Goal: Book appointment/travel/reservation

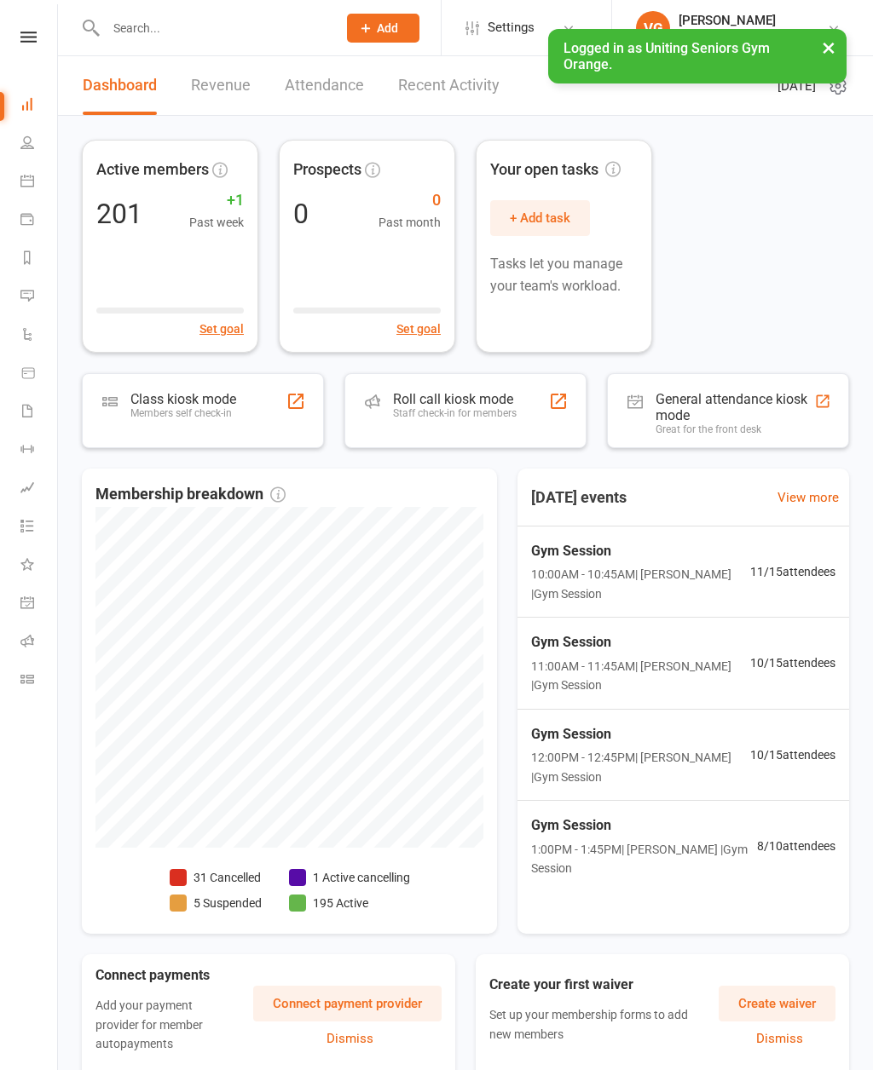
click at [447, 427] on div "Roll call kiosk mode Staff check-in for members" at bounding box center [455, 413] width 124 height 44
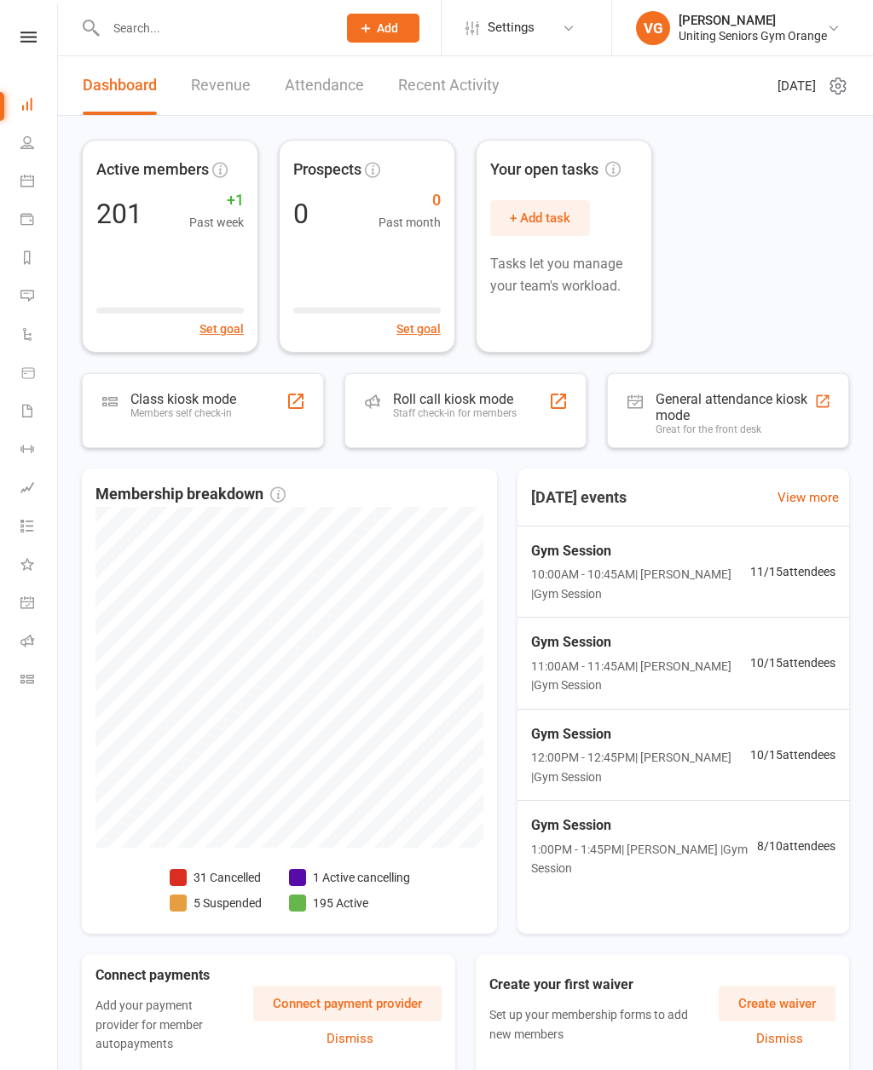
click at [21, 188] on link "Calendar" at bounding box center [39, 183] width 38 height 38
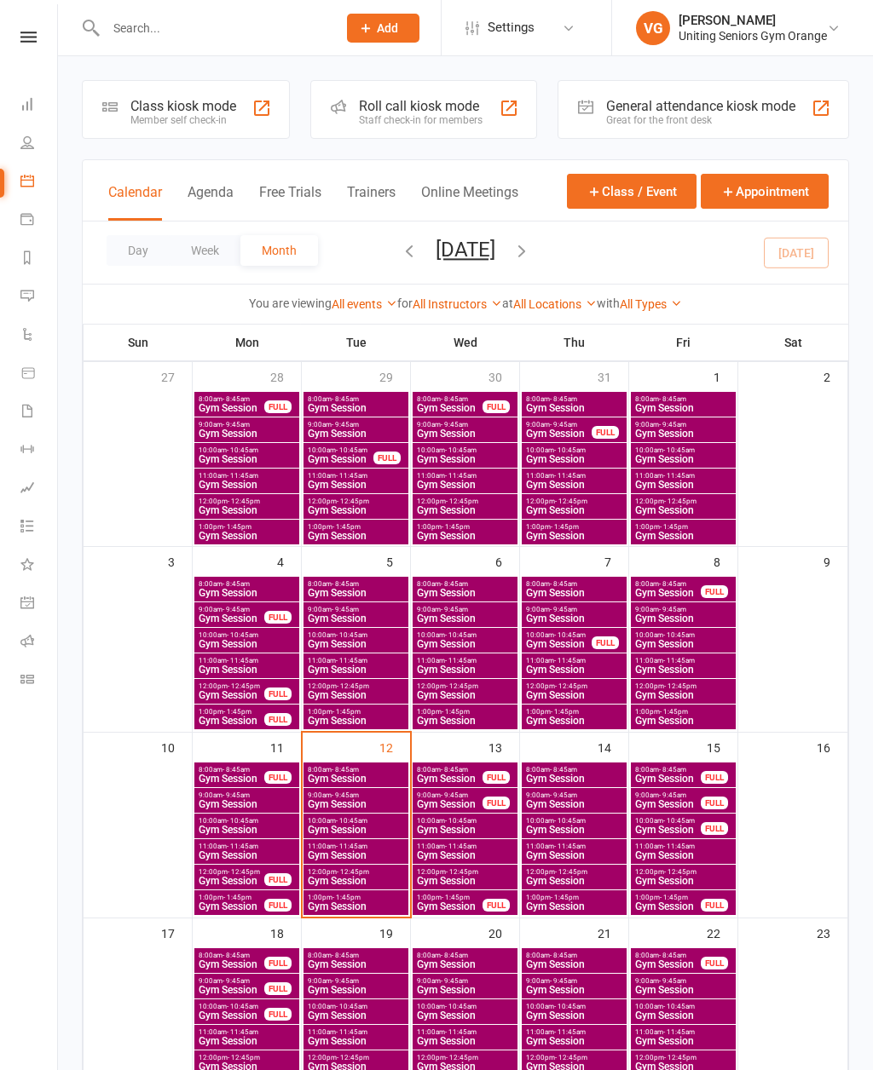
click at [337, 843] on span "- 11:45am" at bounding box center [352, 847] width 32 height 8
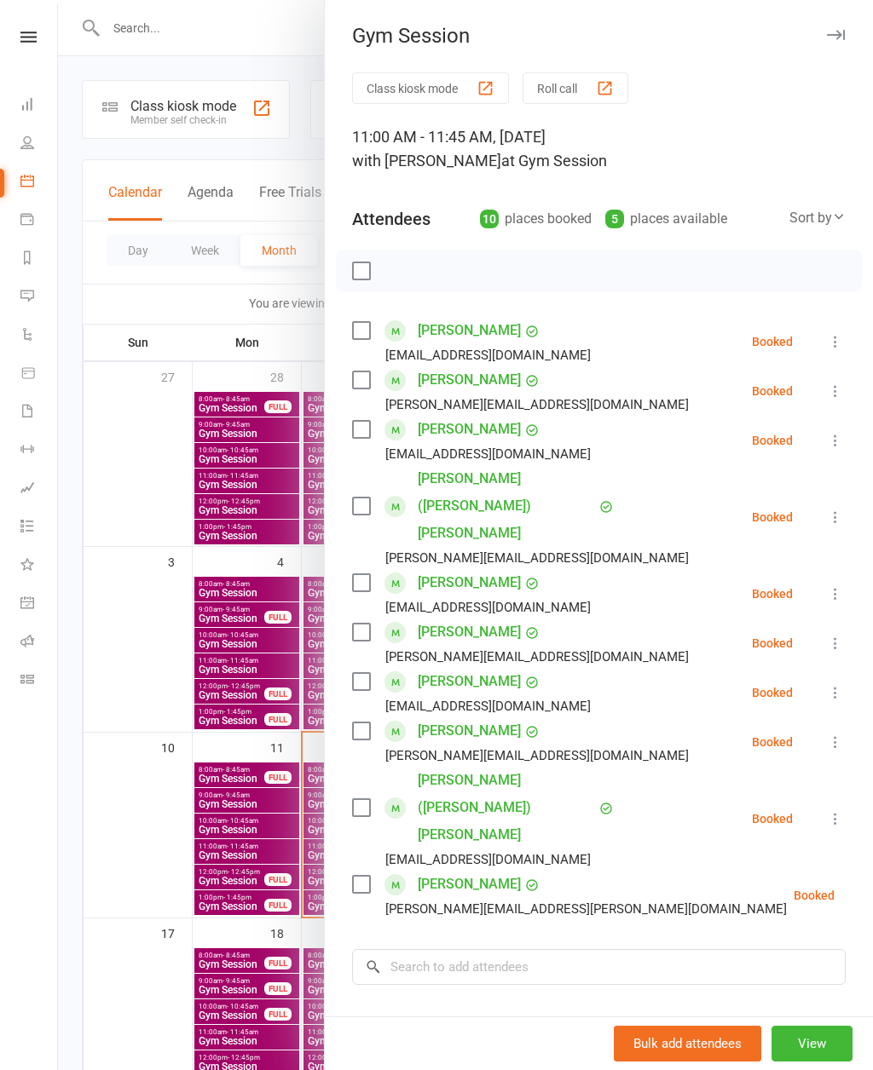
click at [111, 912] on div at bounding box center [465, 535] width 815 height 1070
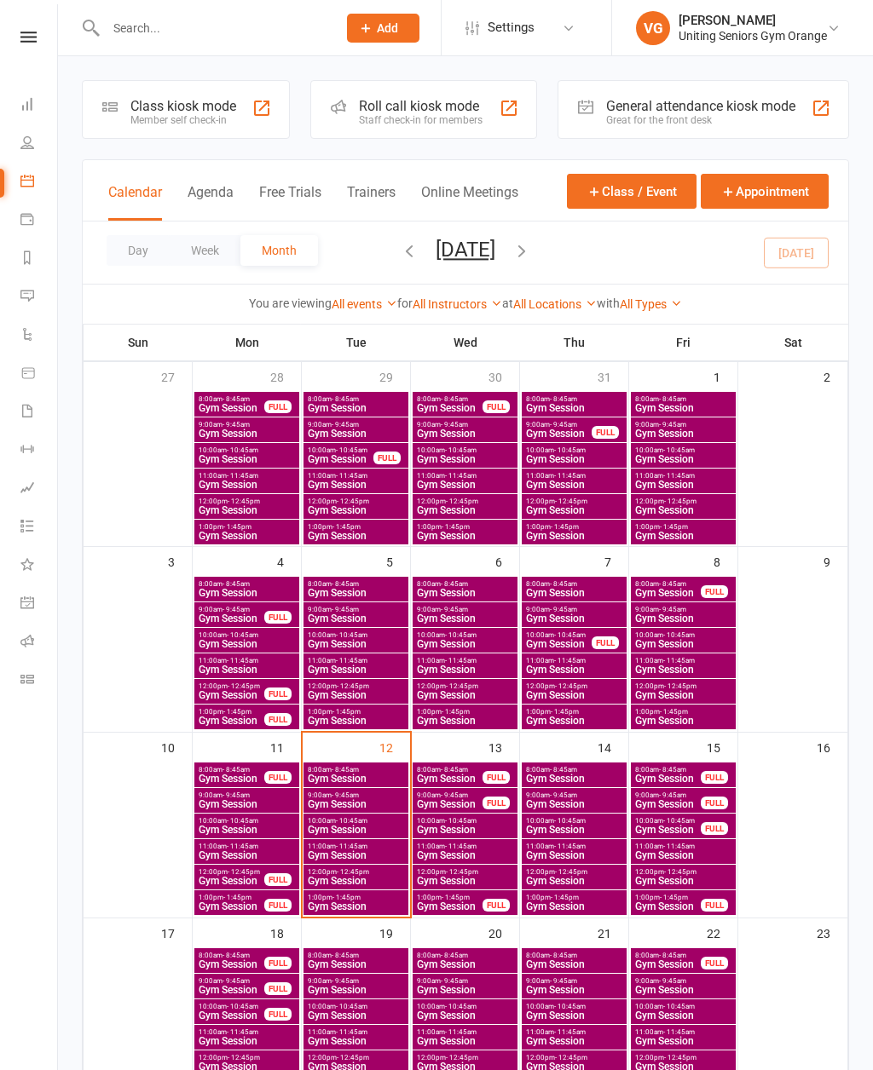
click at [355, 877] on span "Gym Session" at bounding box center [356, 881] width 98 height 10
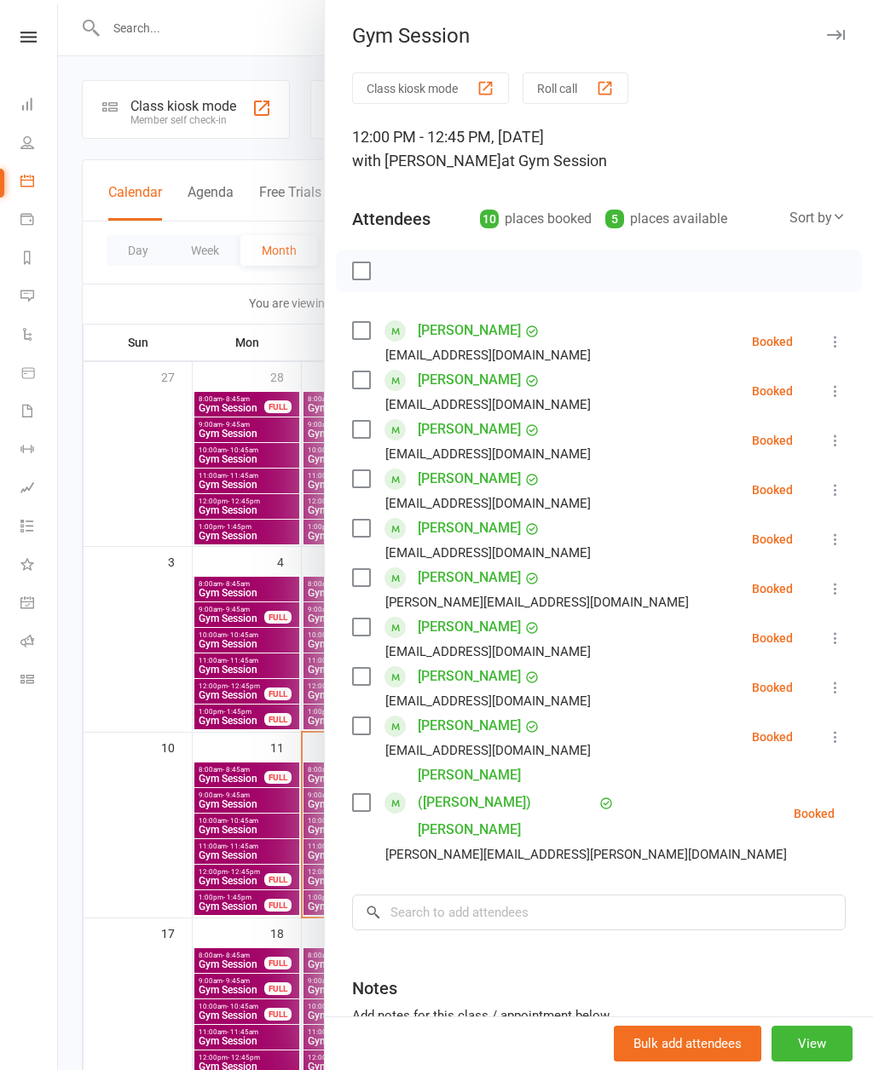
click at [92, 666] on div at bounding box center [465, 535] width 815 height 1070
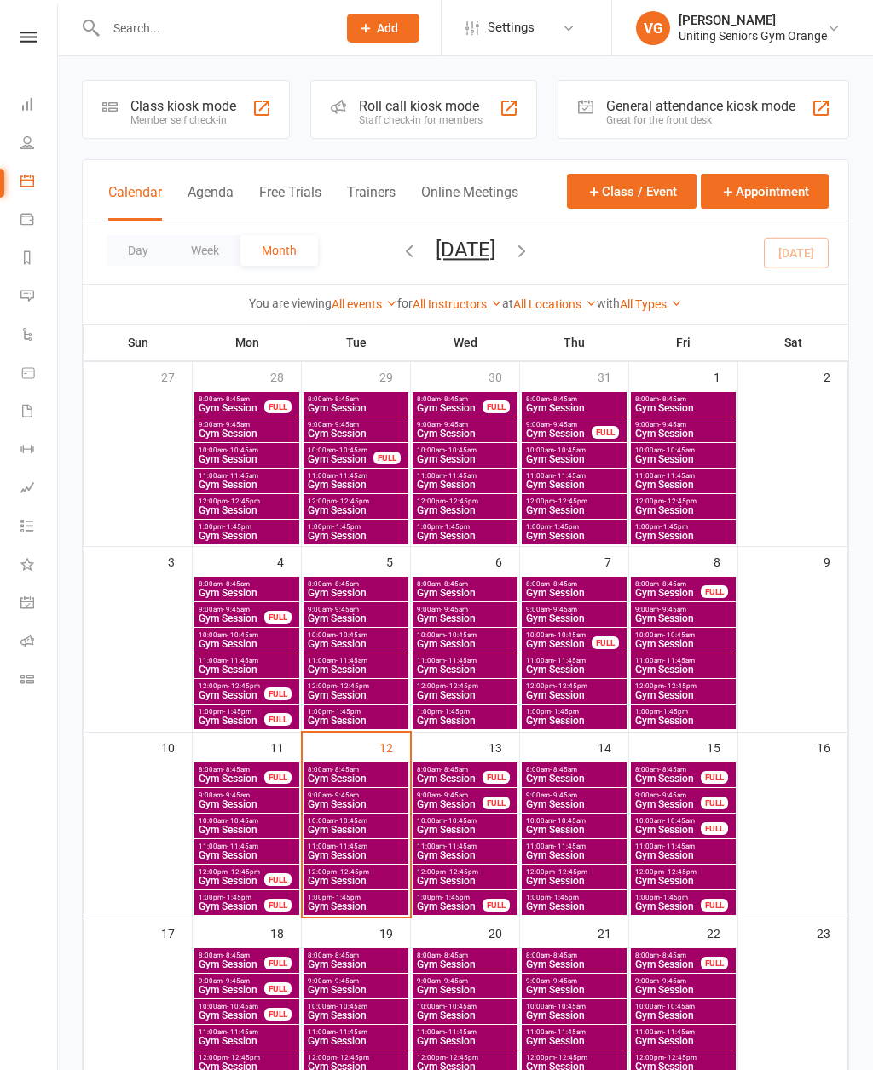
click at [332, 902] on span "Gym Session" at bounding box center [356, 907] width 98 height 10
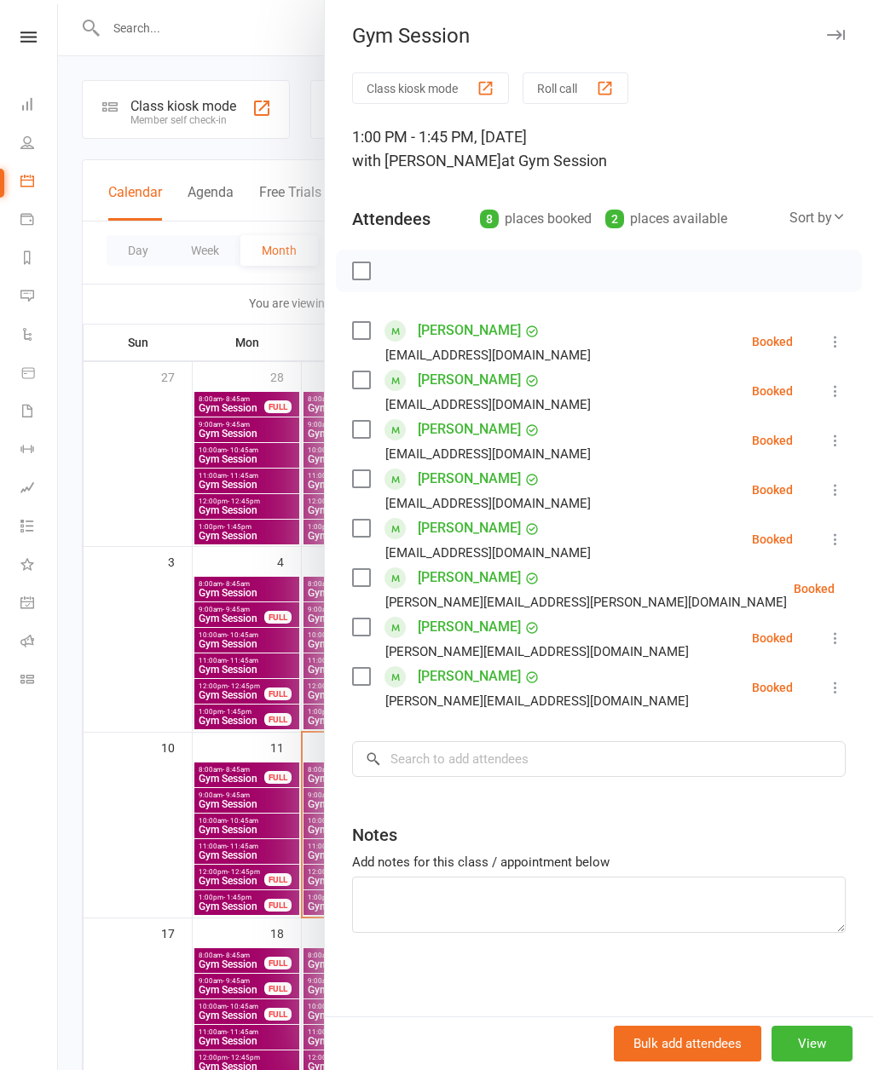
click at [839, 393] on icon at bounding box center [835, 391] width 17 height 17
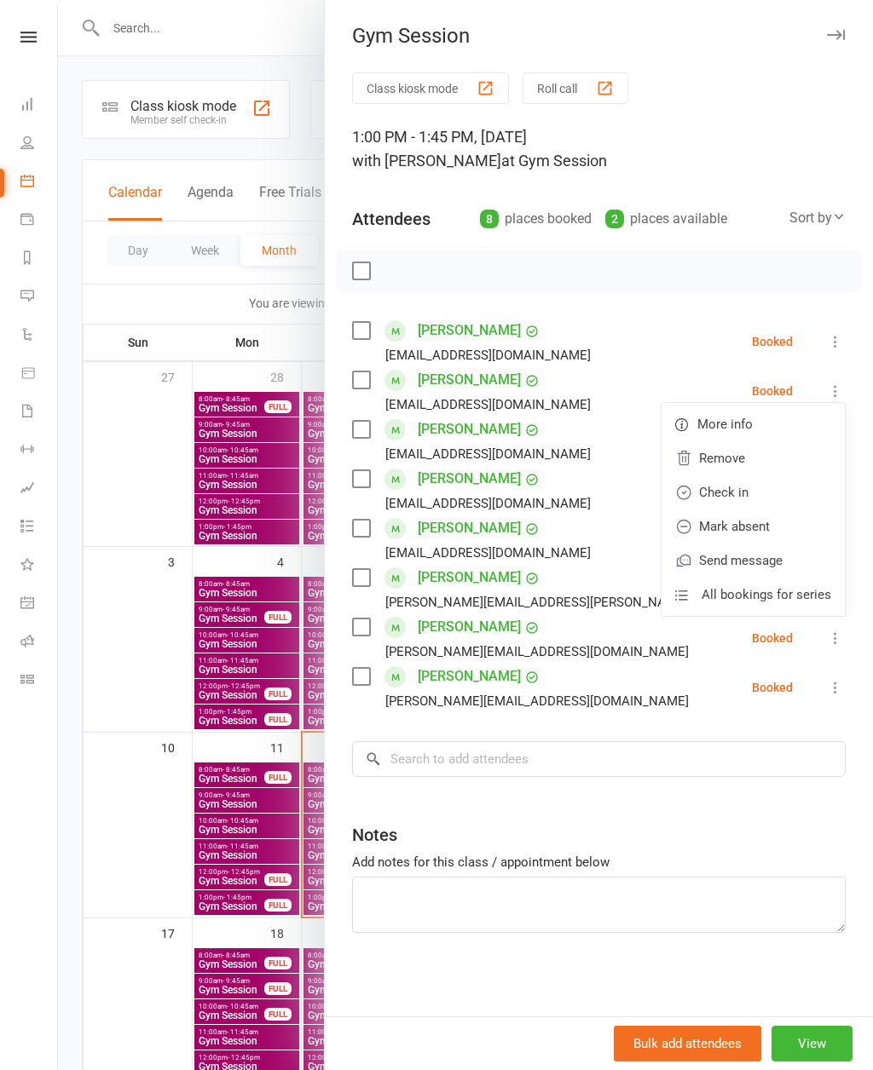
click at [697, 457] on link "Remove" at bounding box center [752, 458] width 183 height 34
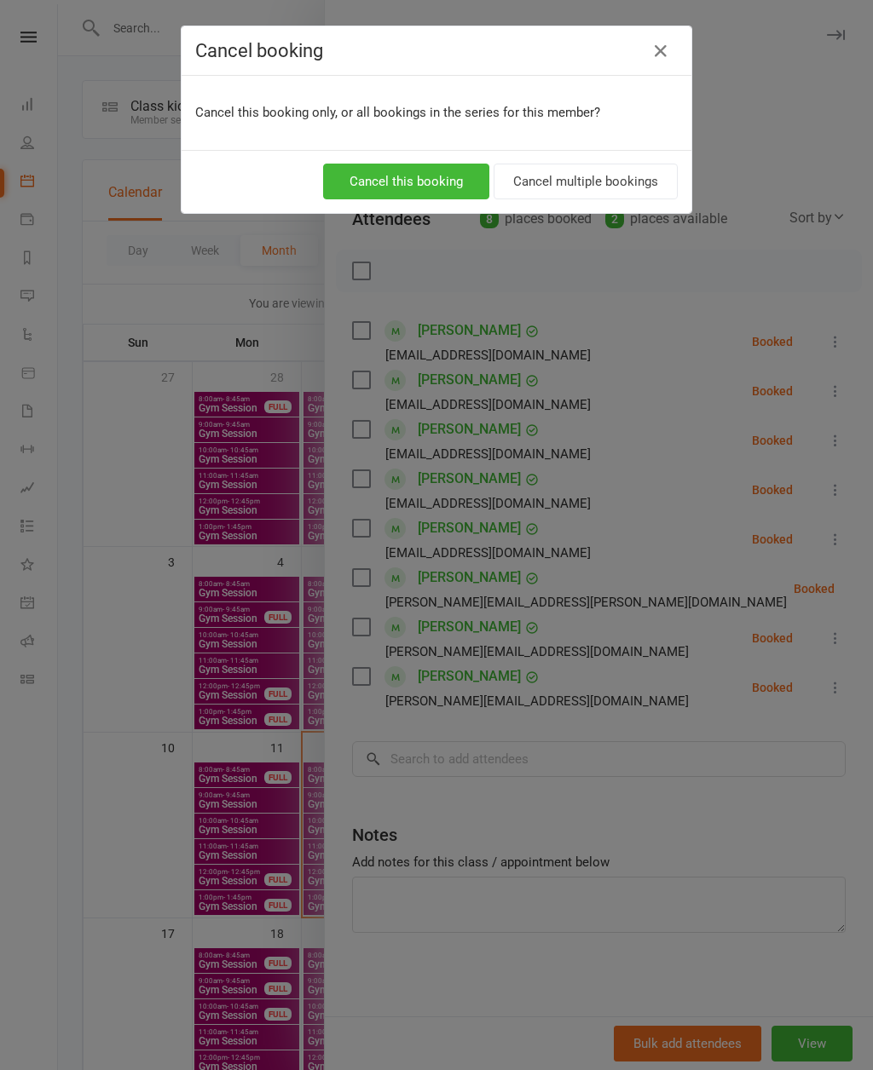
click at [348, 170] on button "Cancel this booking" at bounding box center [406, 182] width 166 height 36
